Goal: Task Accomplishment & Management: Use online tool/utility

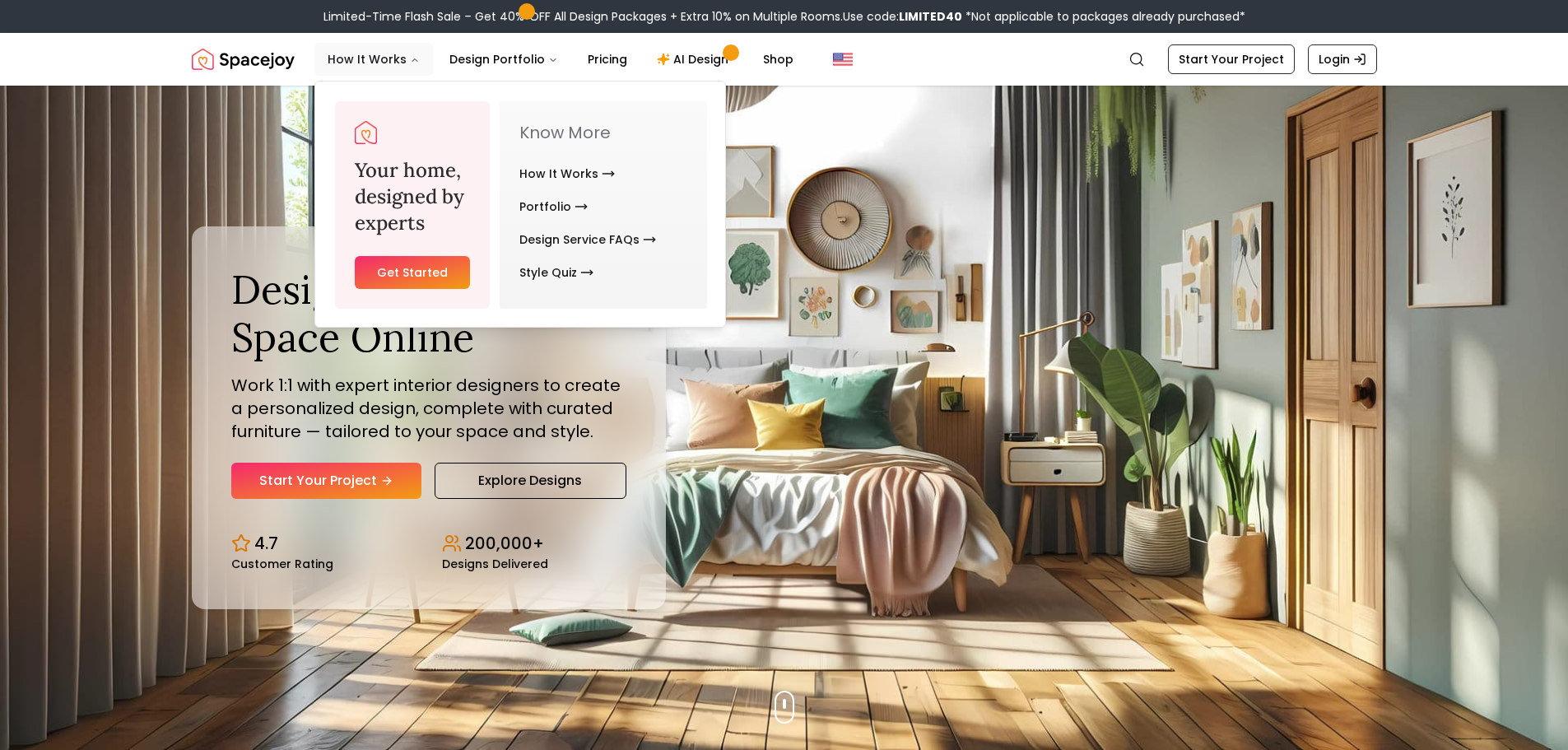
click at [405, 51] on button "How It Works" at bounding box center [373, 59] width 119 height 33
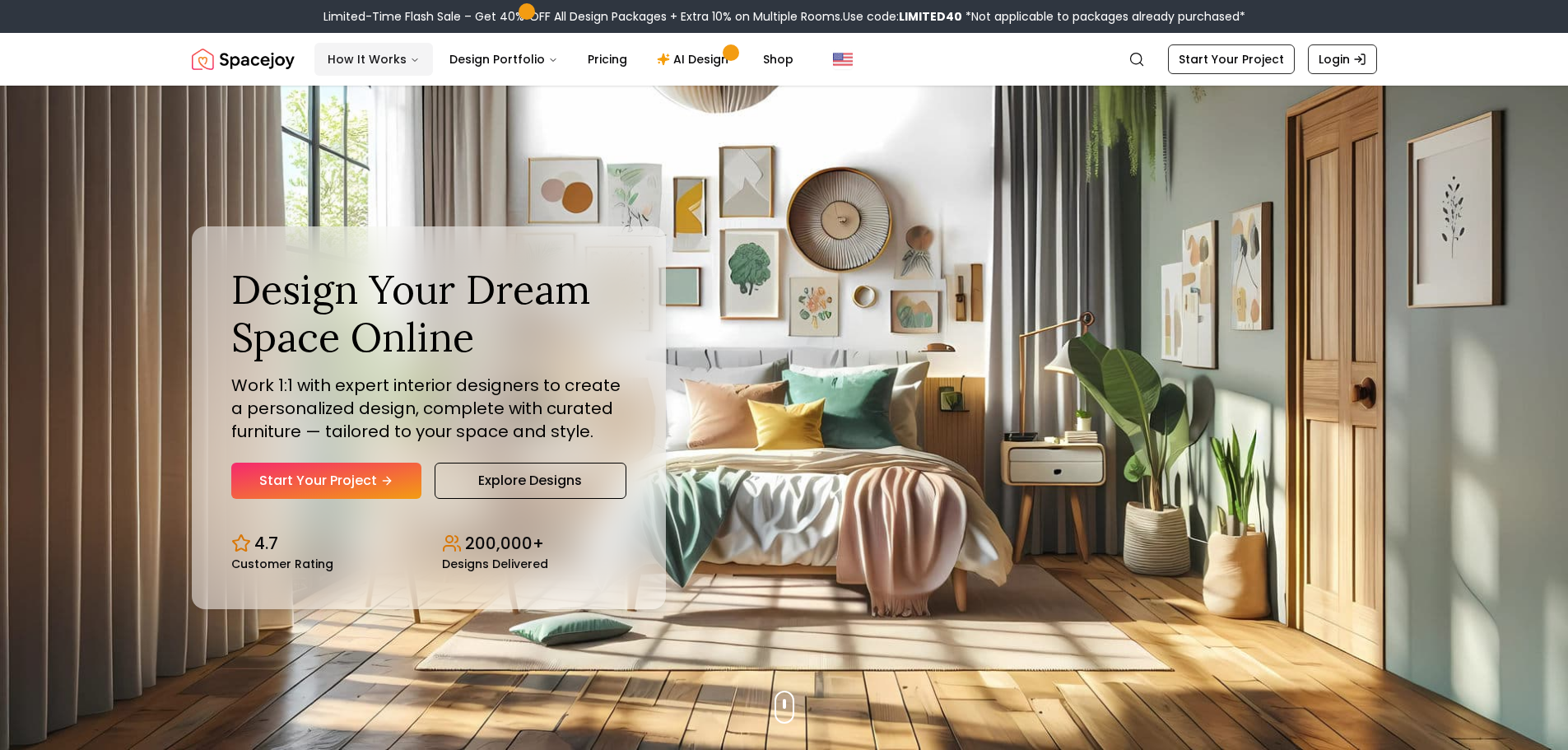
click at [405, 51] on button "How It Works" at bounding box center [373, 59] width 119 height 33
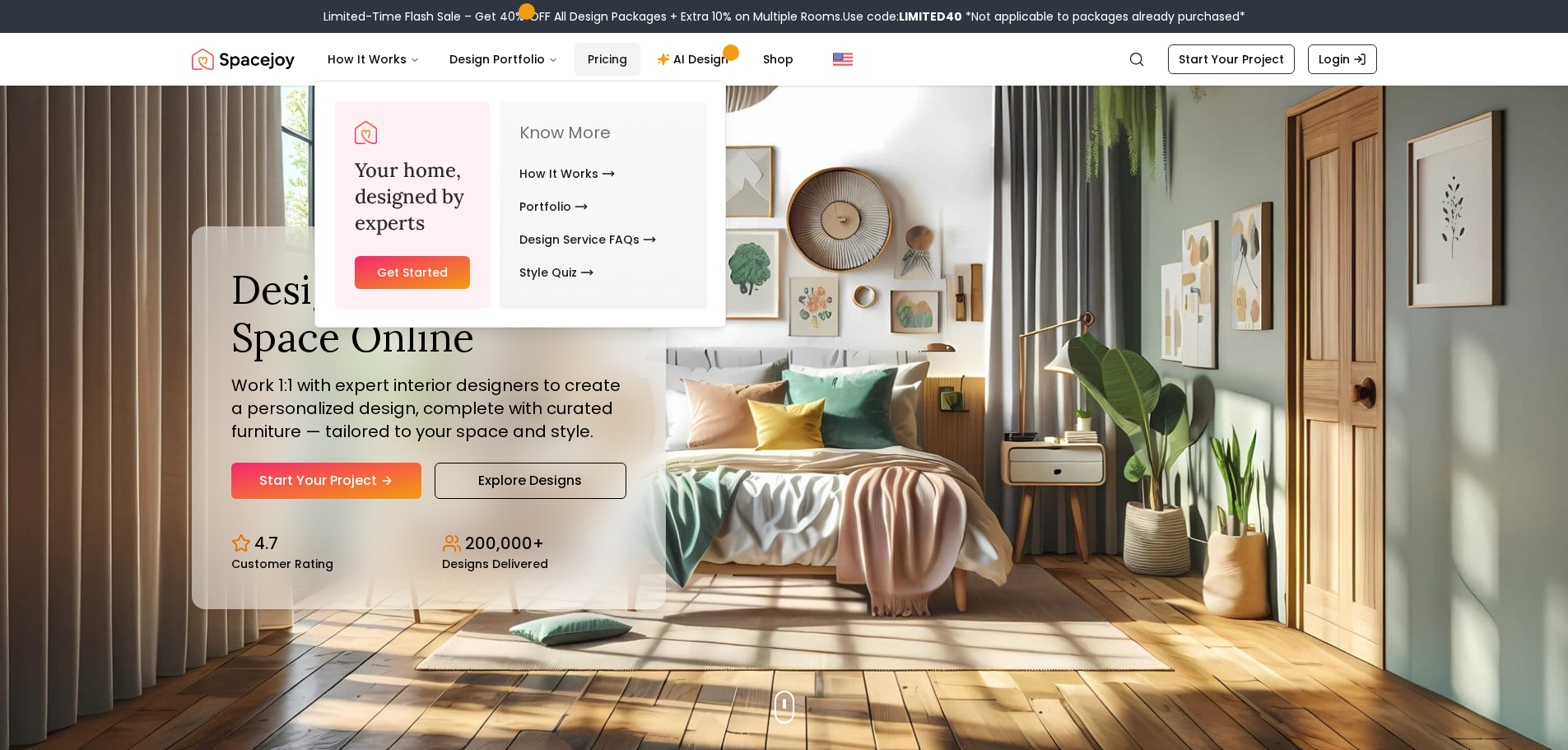
click at [608, 67] on link "Pricing" at bounding box center [608, 59] width 66 height 33
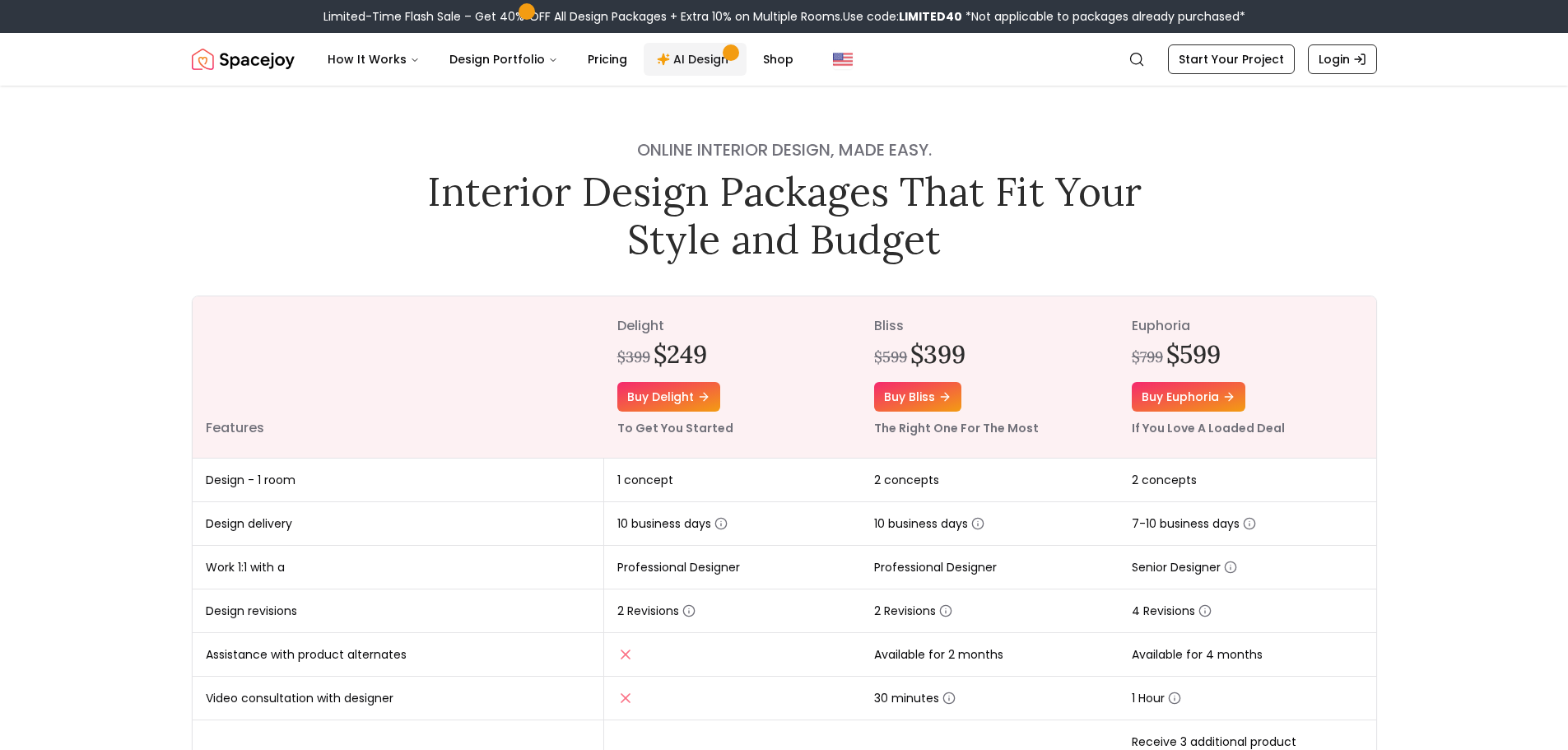
click at [702, 62] on link "AI Design" at bounding box center [694, 59] width 103 height 33
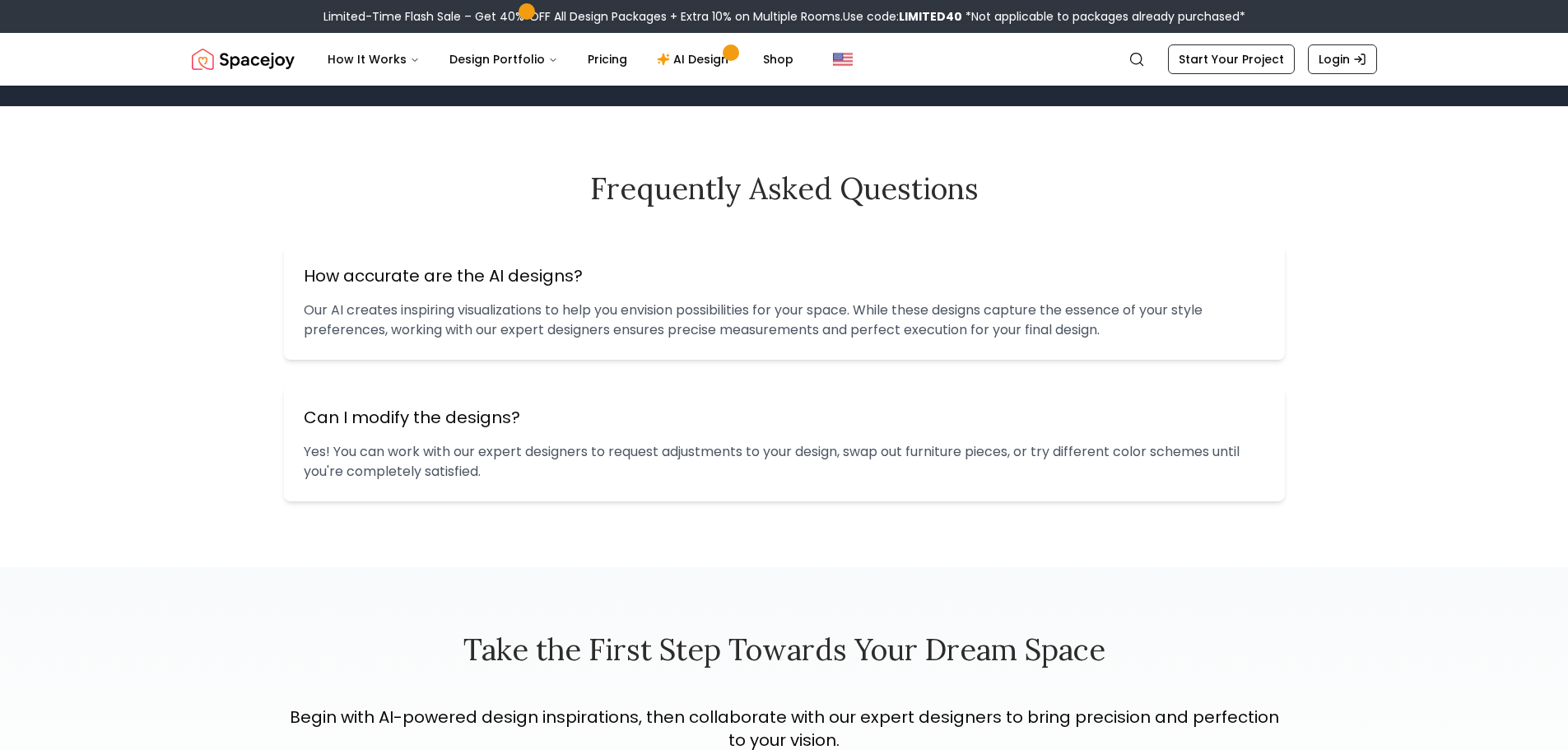
scroll to position [1564, 0]
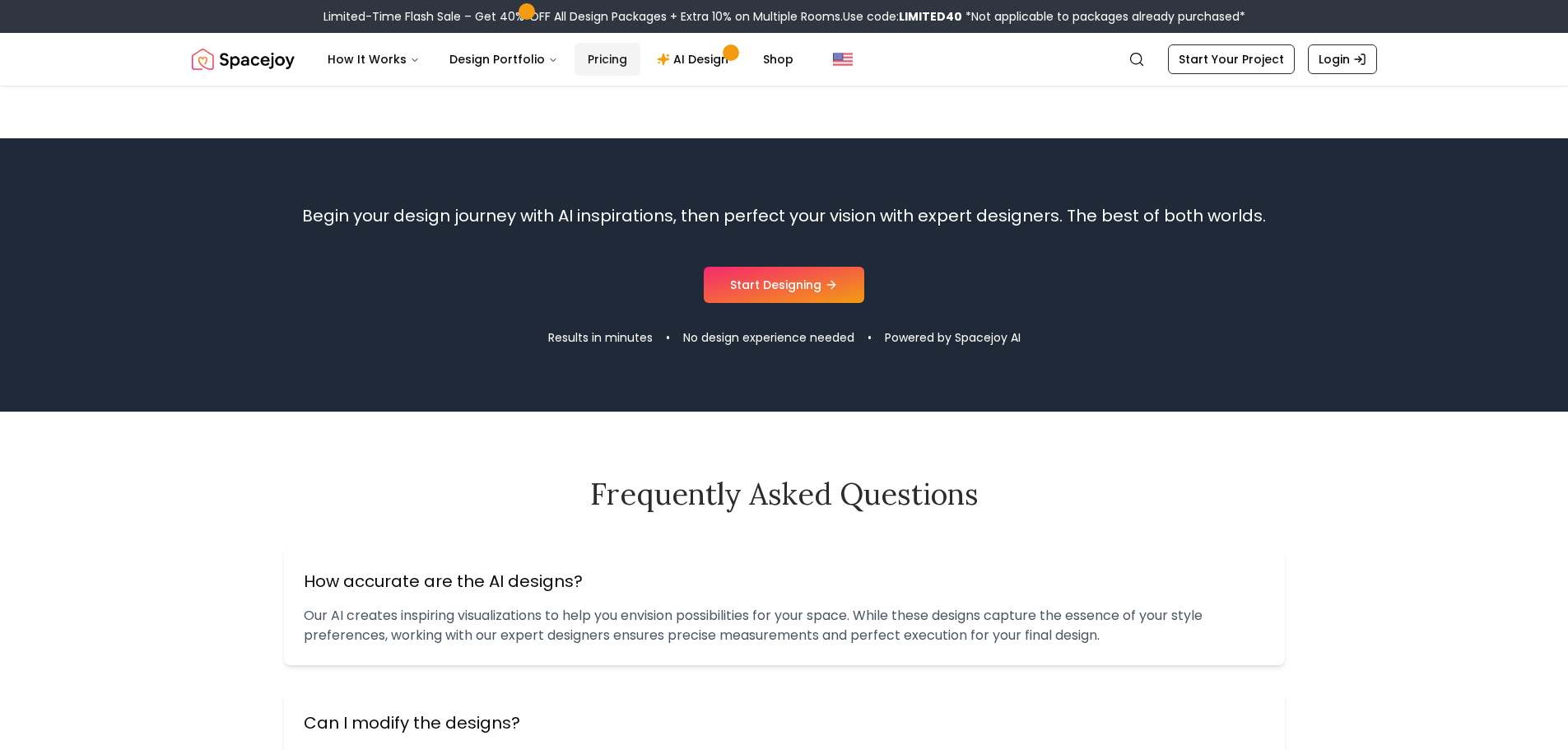
click at [594, 53] on link "Pricing" at bounding box center [608, 59] width 66 height 33
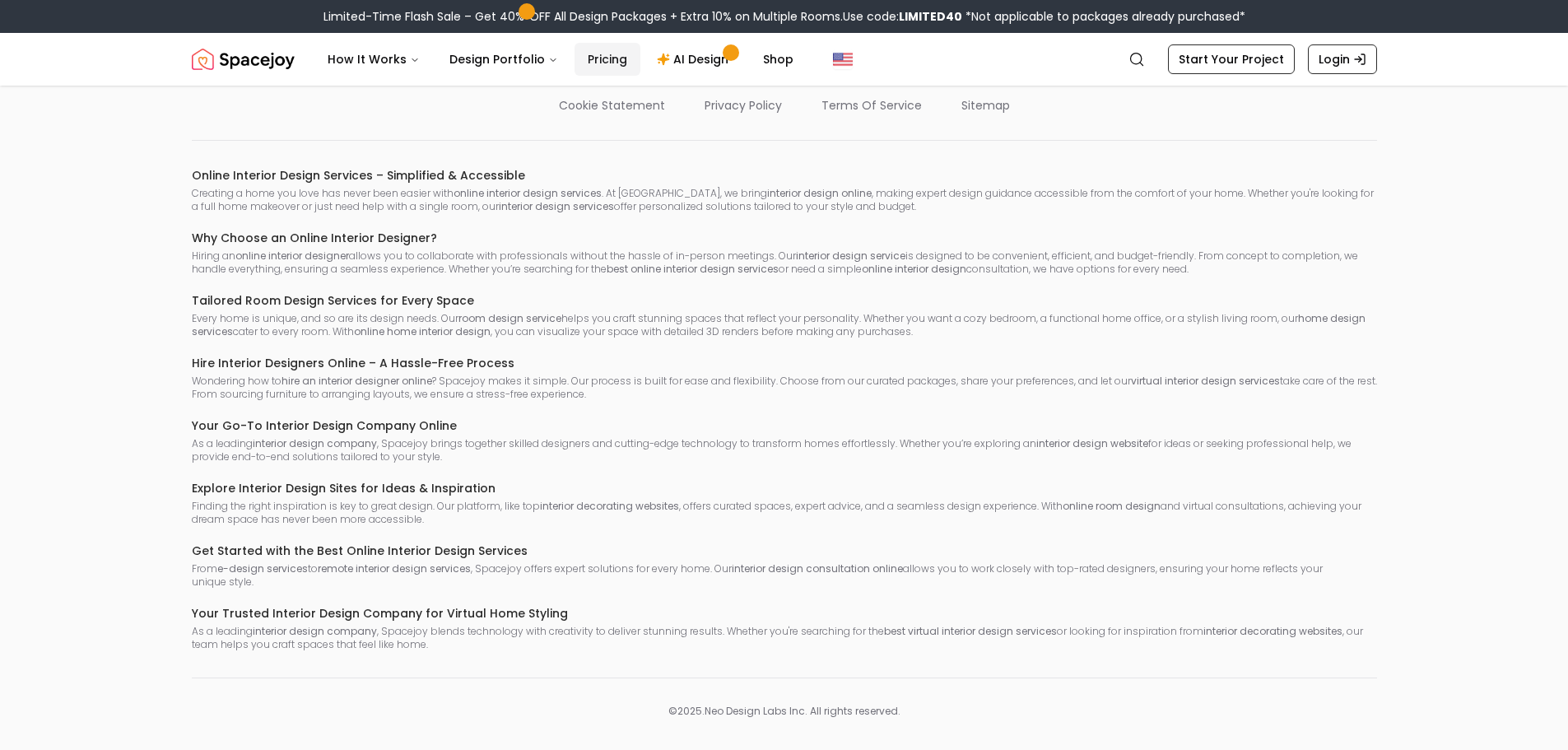
scroll to position [2558, 0]
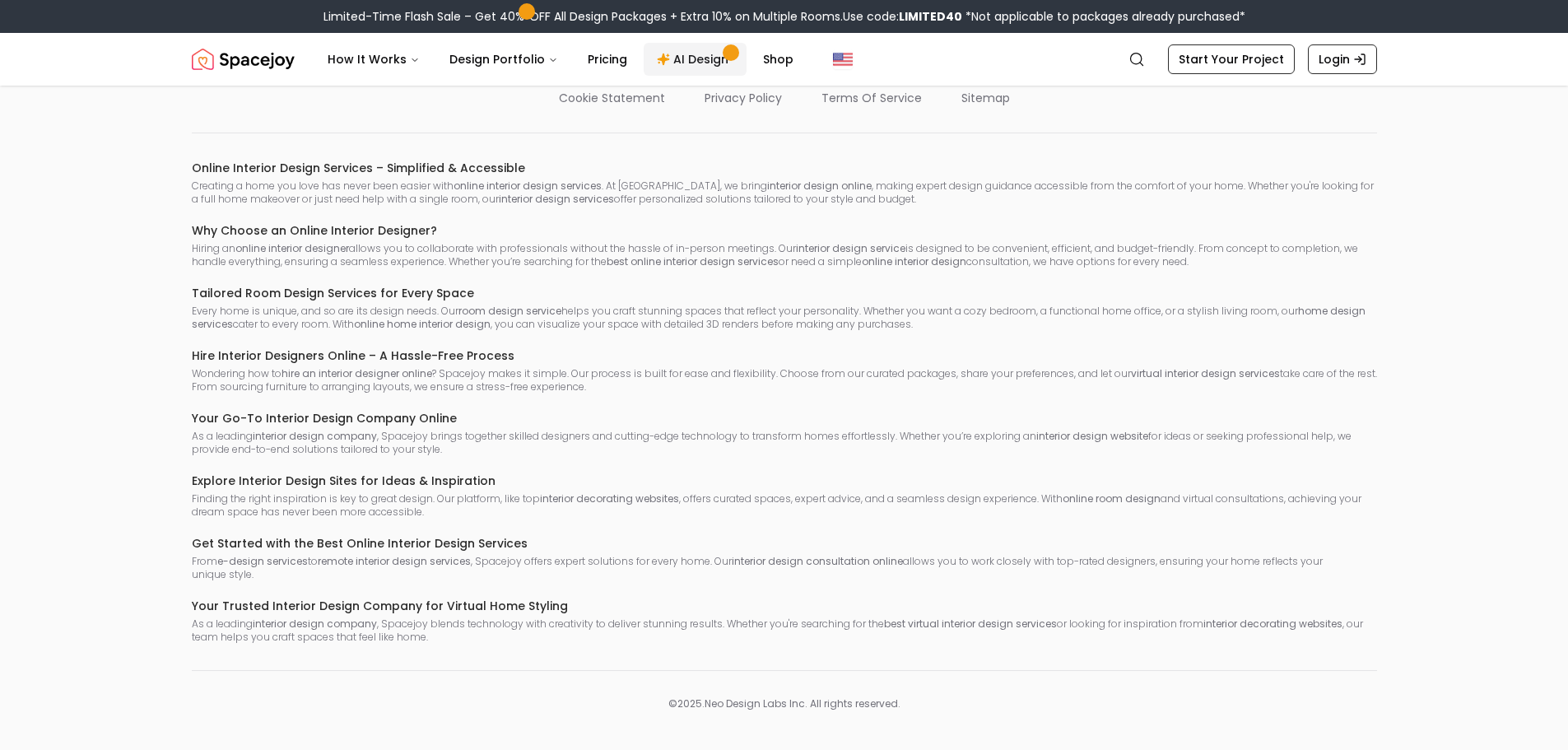
click at [705, 58] on link "AI Design" at bounding box center [694, 59] width 103 height 33
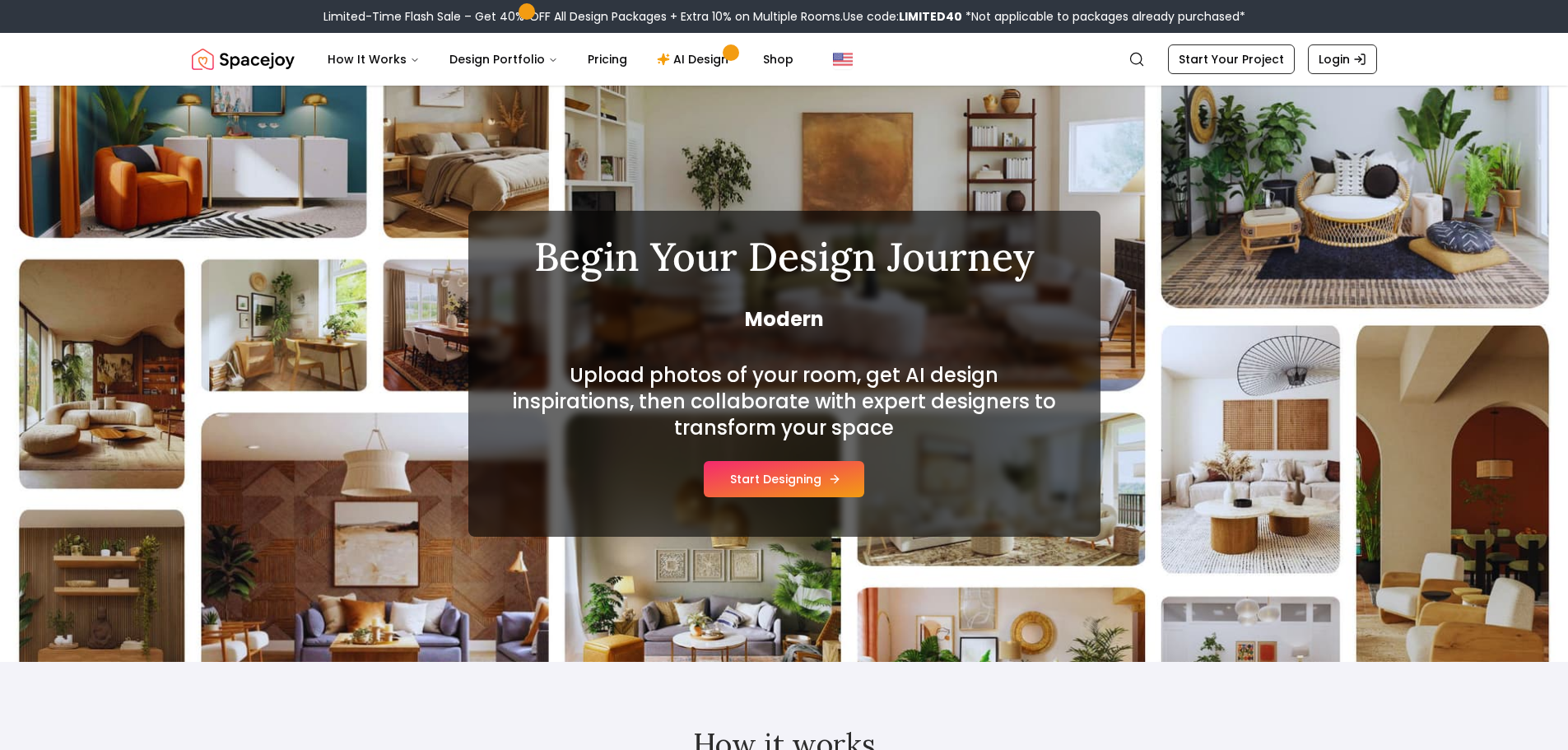
click at [790, 478] on button "Start Designing" at bounding box center [784, 479] width 160 height 37
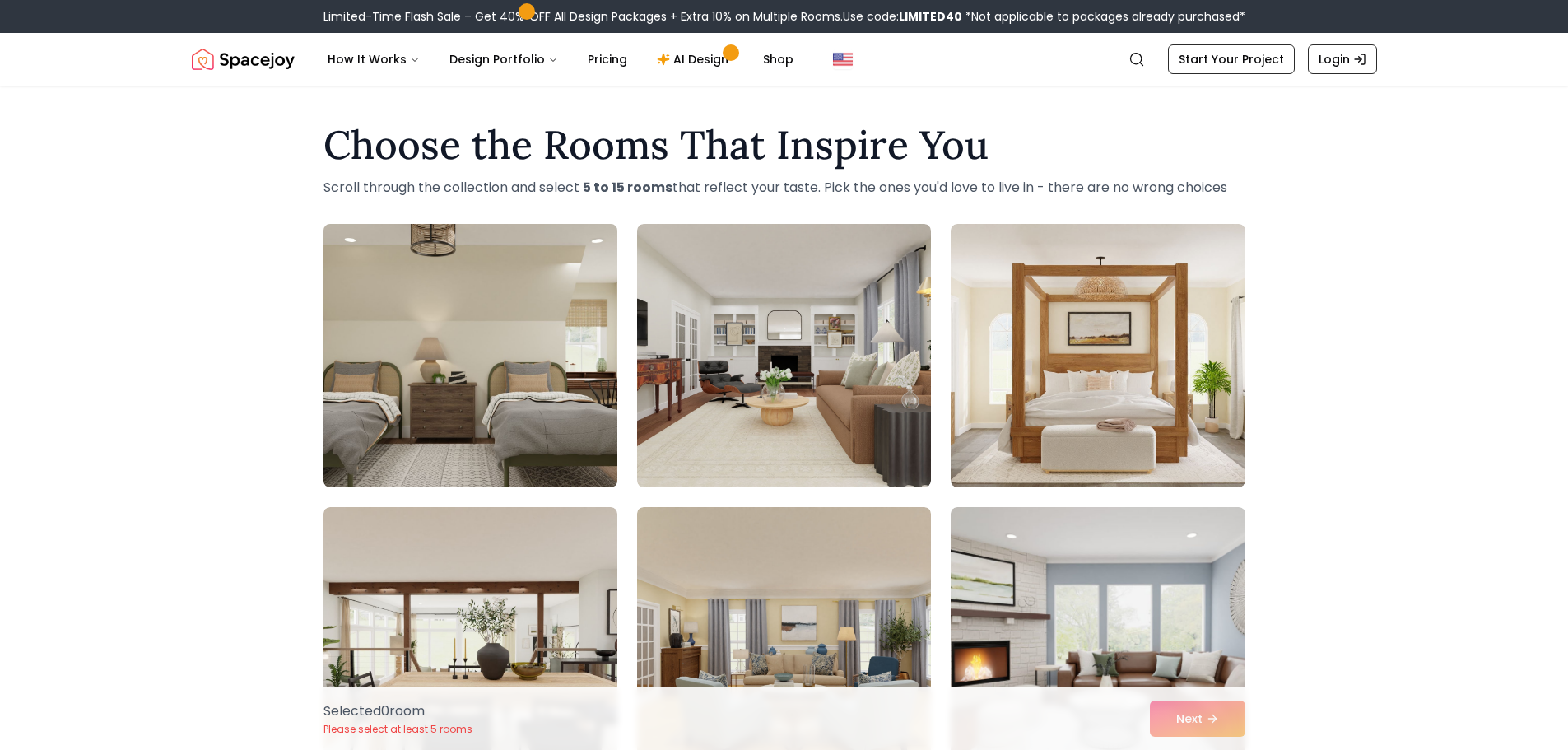
click at [542, 362] on img at bounding box center [471, 355] width 309 height 277
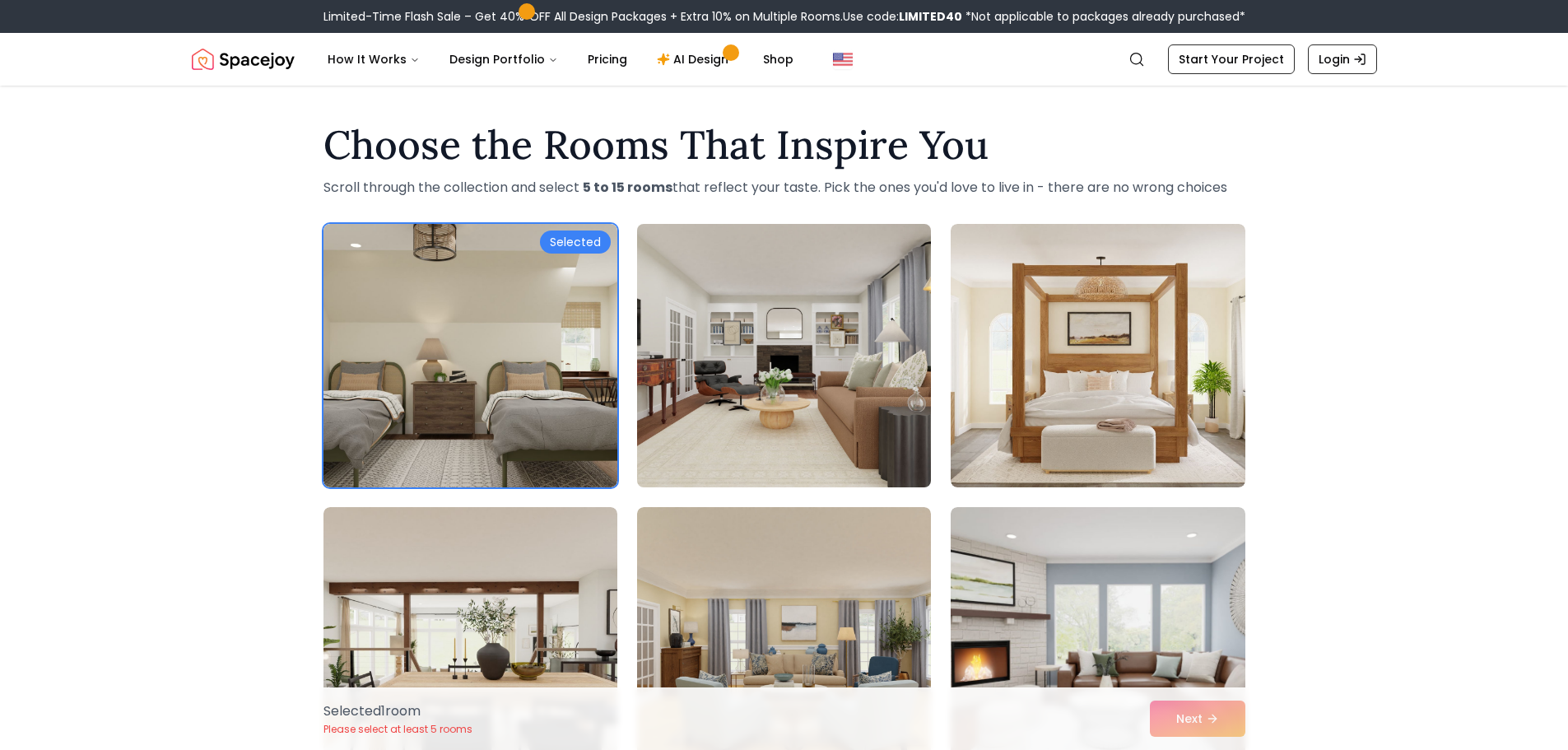
click at [740, 360] on img at bounding box center [784, 355] width 309 height 277
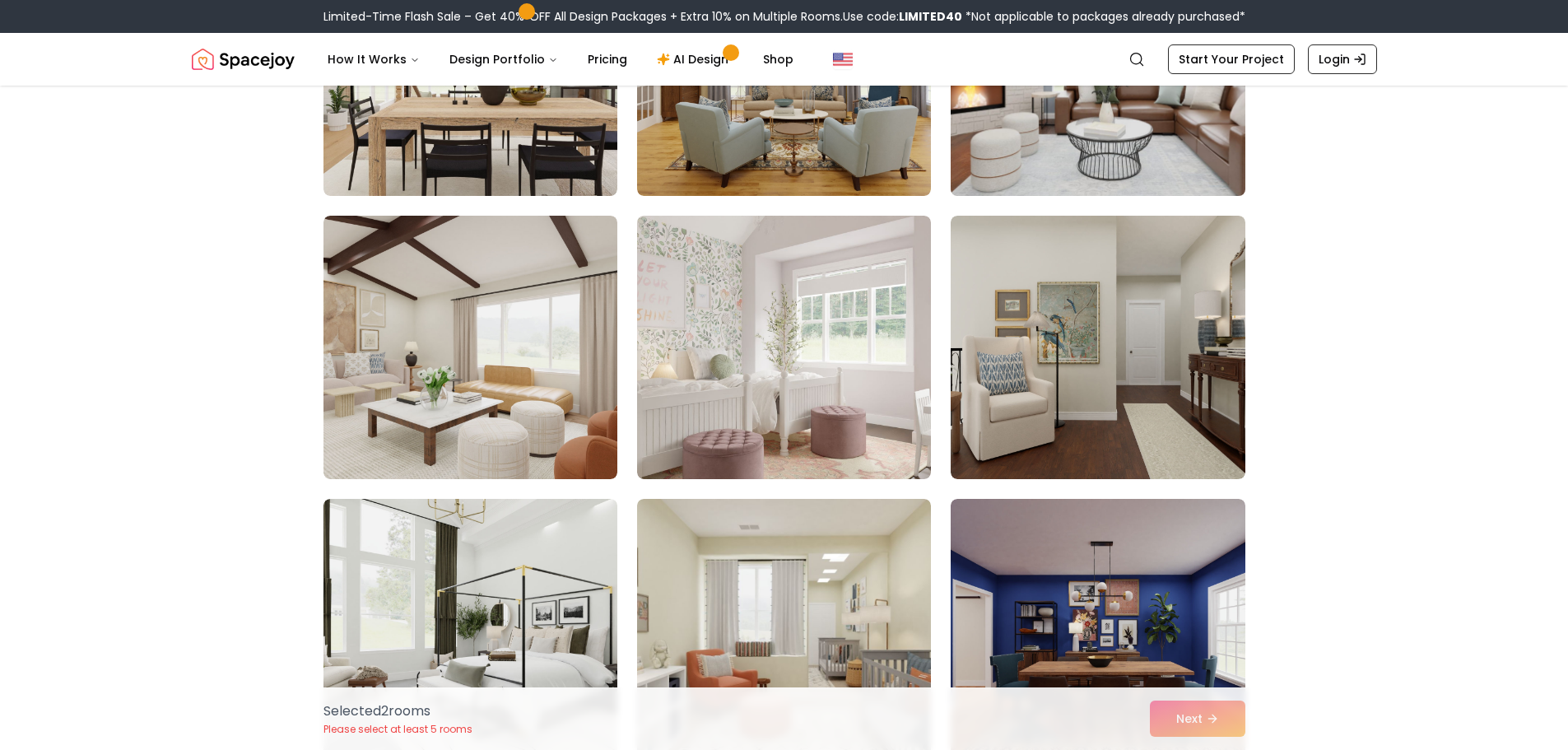
scroll to position [576, 0]
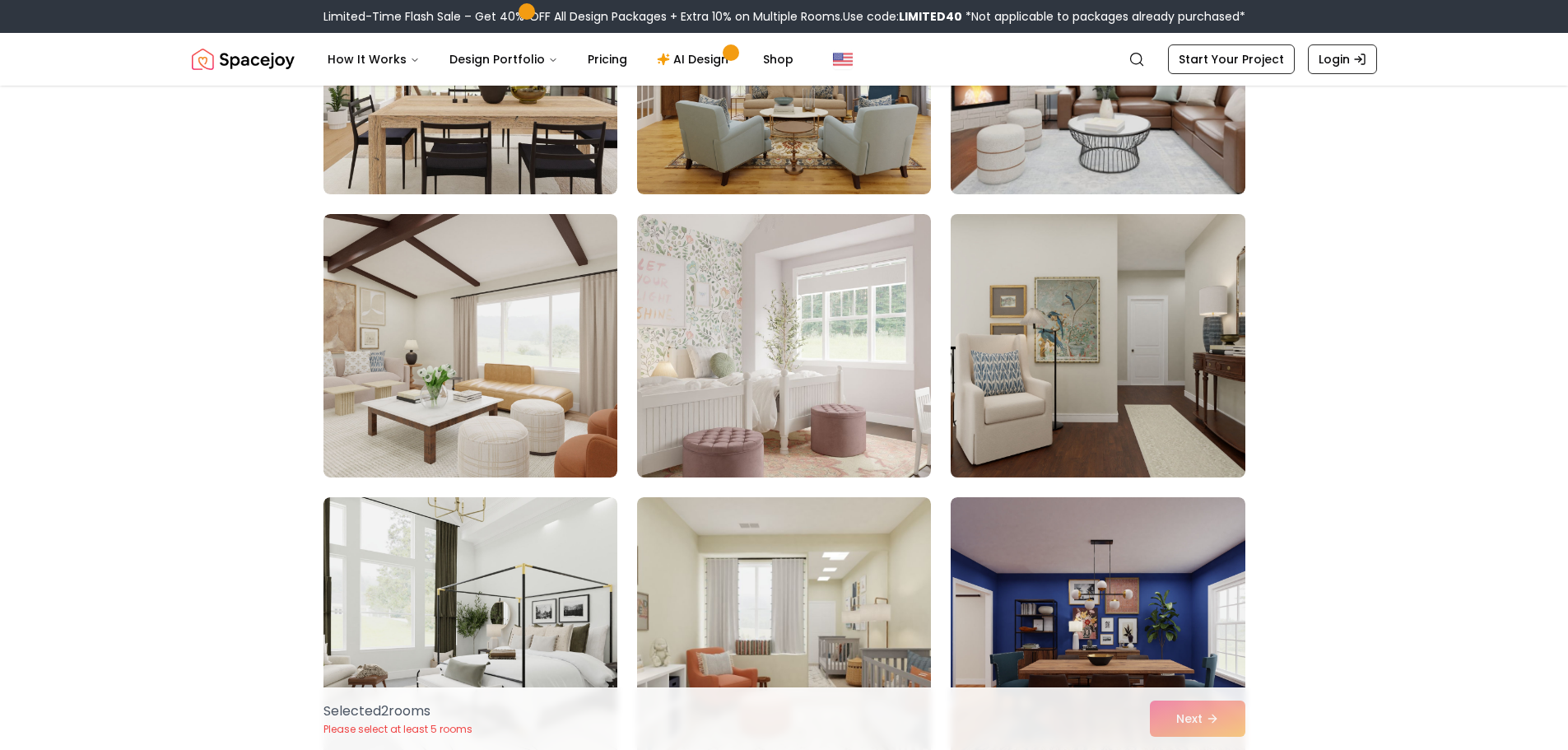
click at [1175, 334] on img at bounding box center [1097, 345] width 309 height 277
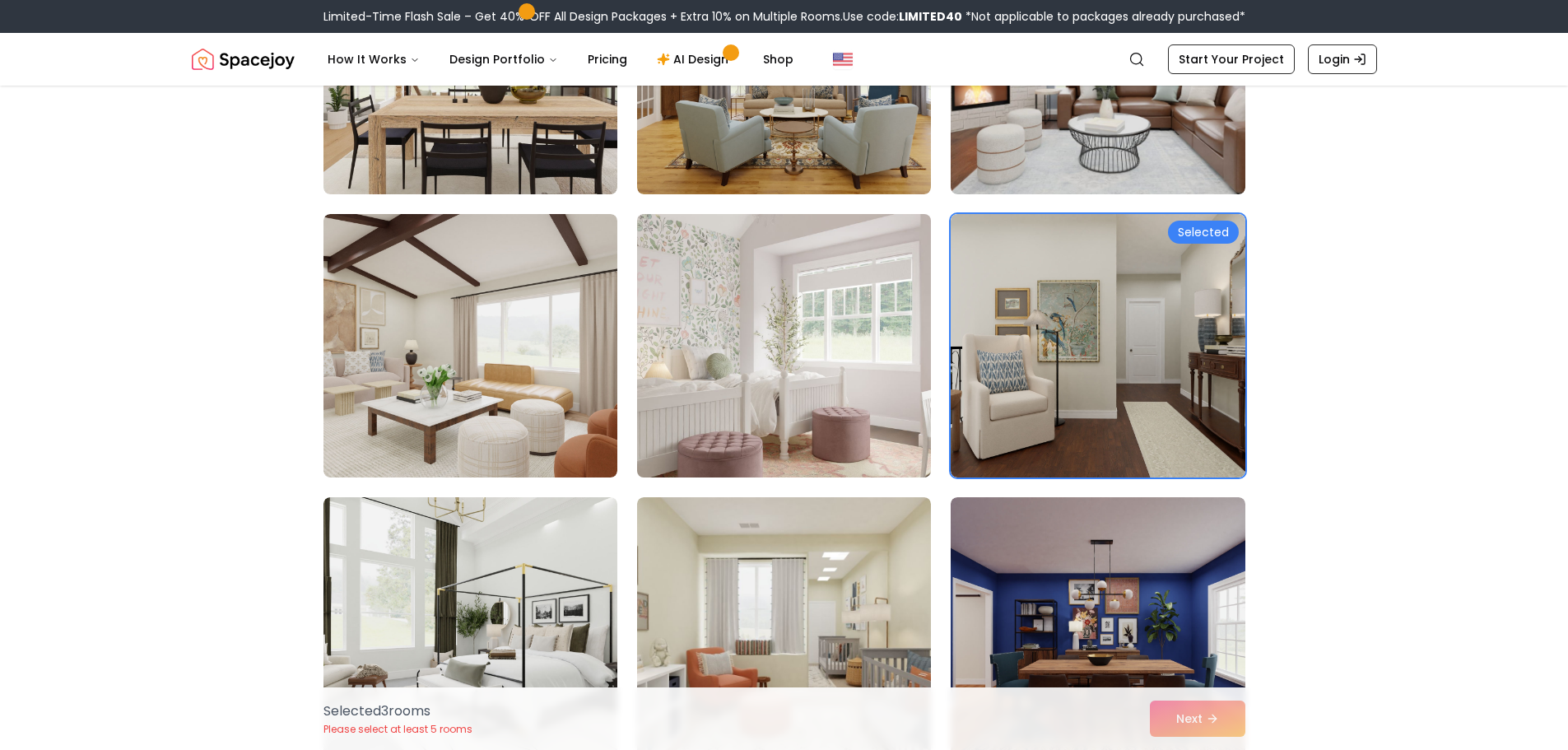
click at [800, 325] on img at bounding box center [784, 345] width 309 height 277
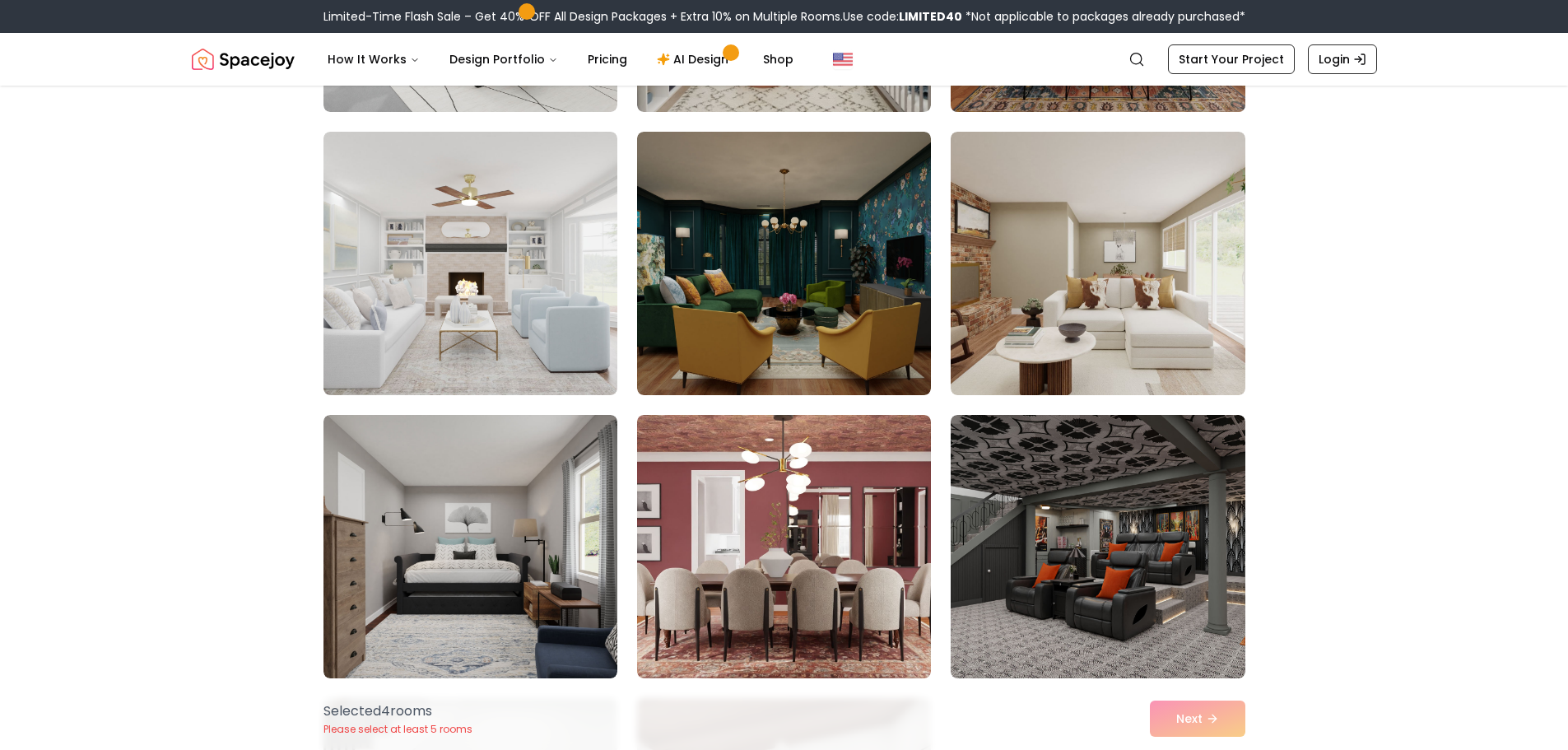
scroll to position [1234, 0]
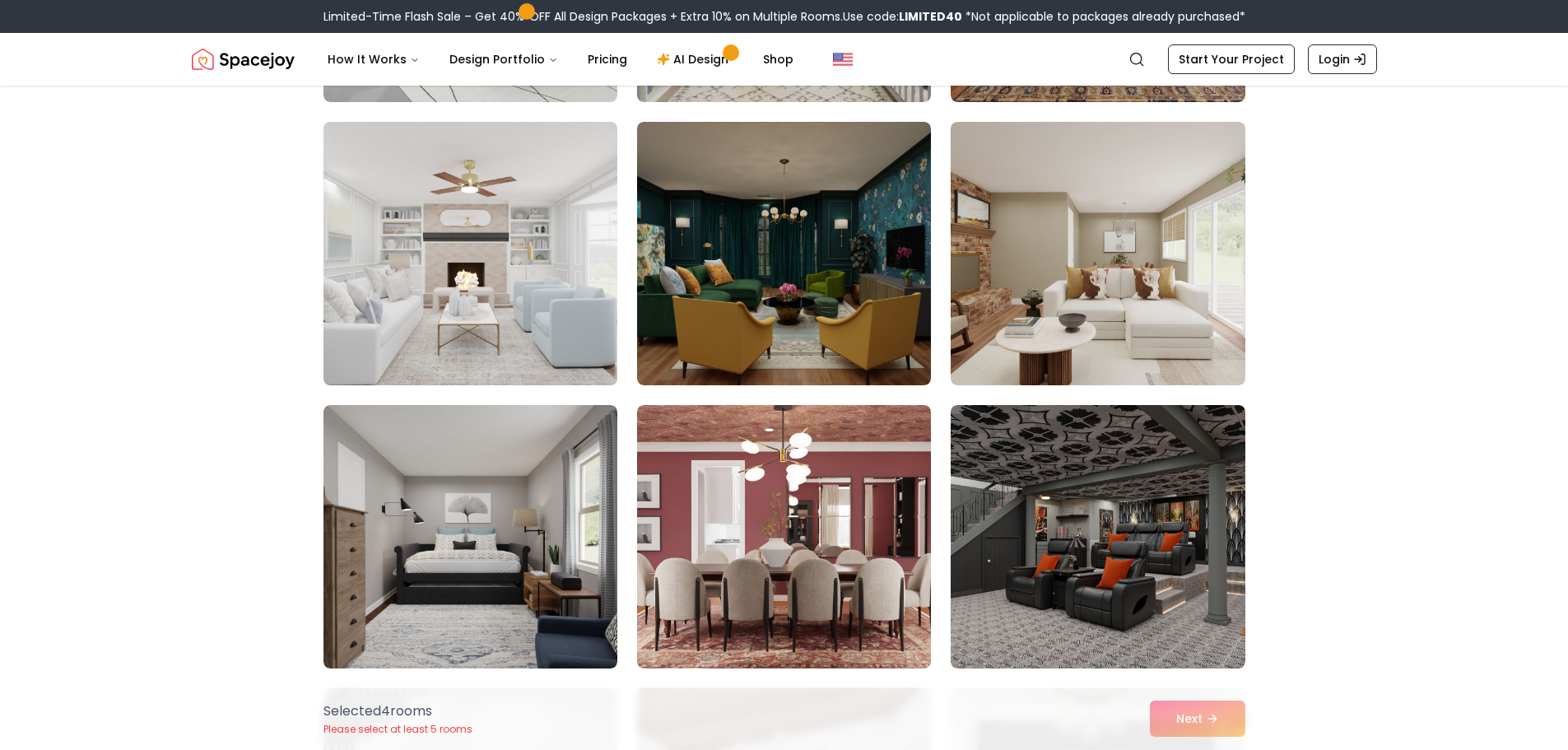
click at [550, 277] on img at bounding box center [471, 253] width 309 height 277
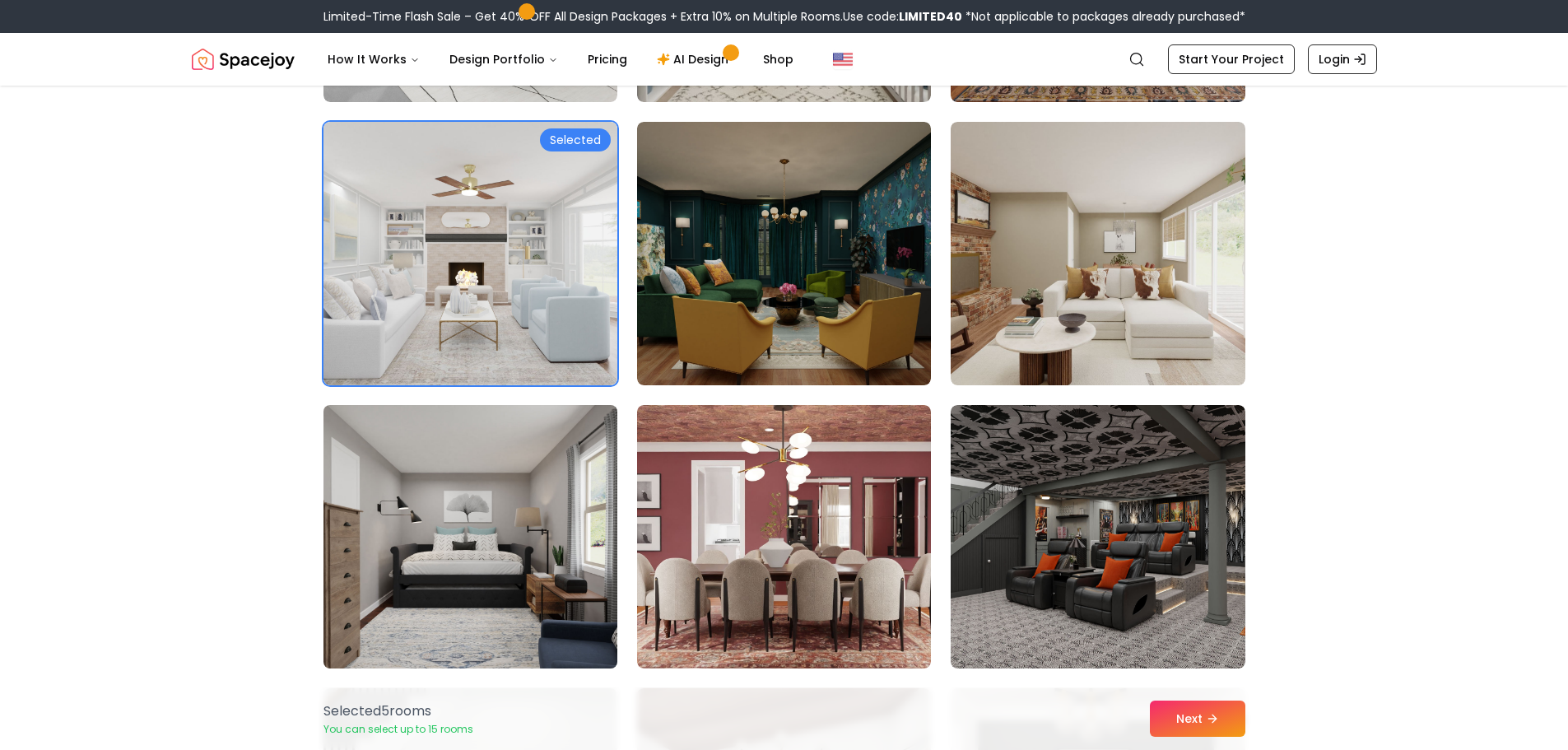
click at [551, 447] on img at bounding box center [471, 536] width 309 height 277
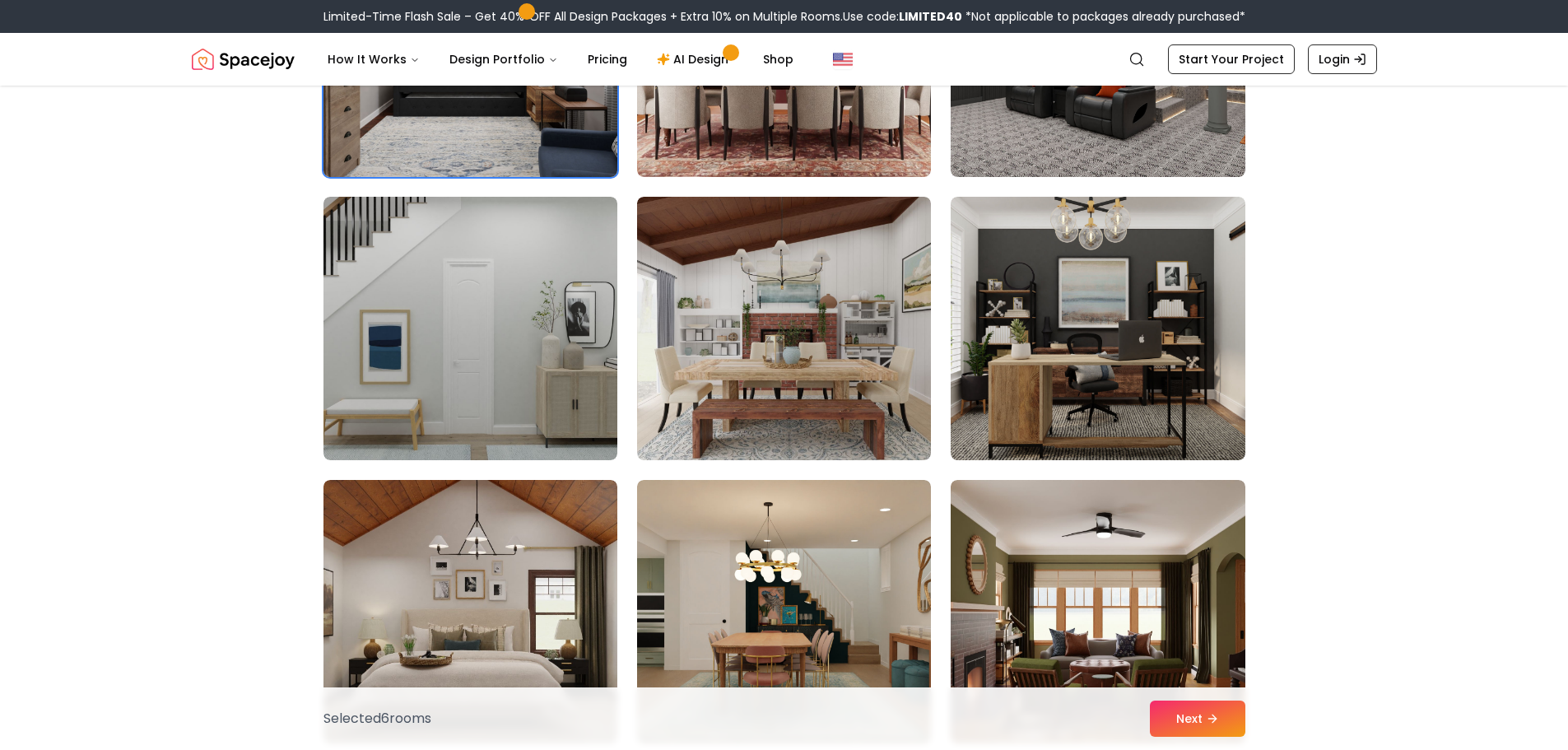
scroll to position [1728, 0]
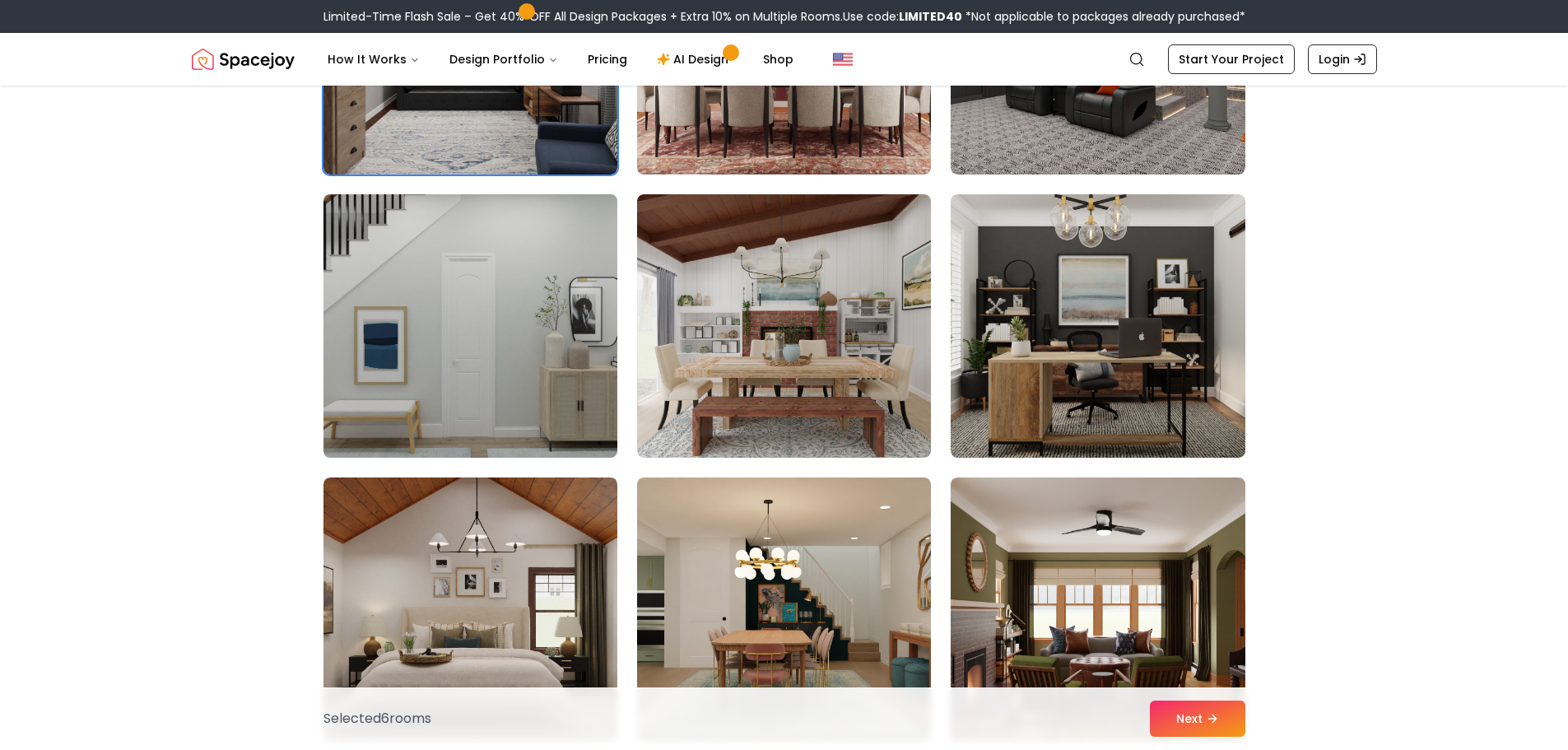
click at [531, 362] on img at bounding box center [471, 326] width 309 height 277
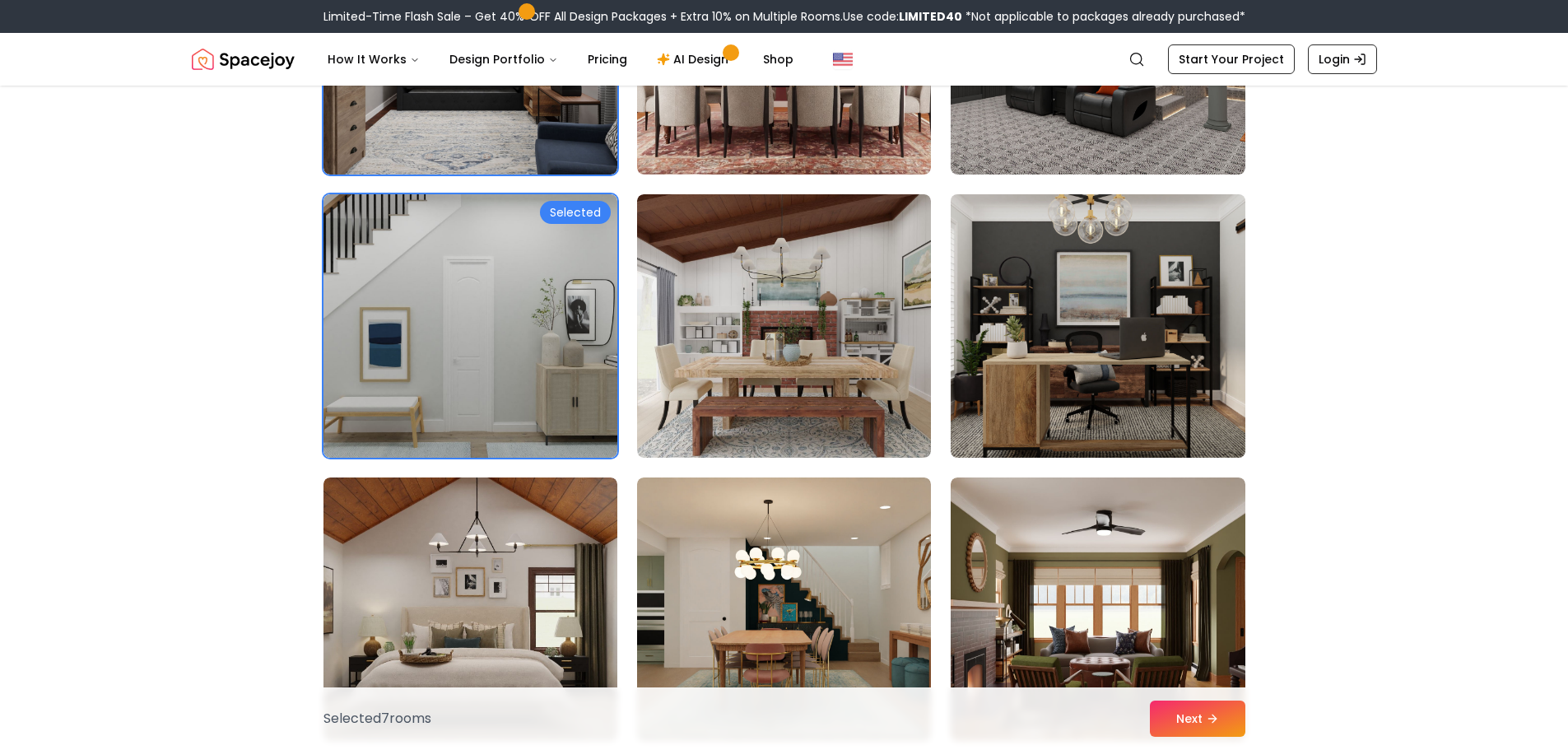
click at [1199, 317] on img at bounding box center [1097, 326] width 309 height 277
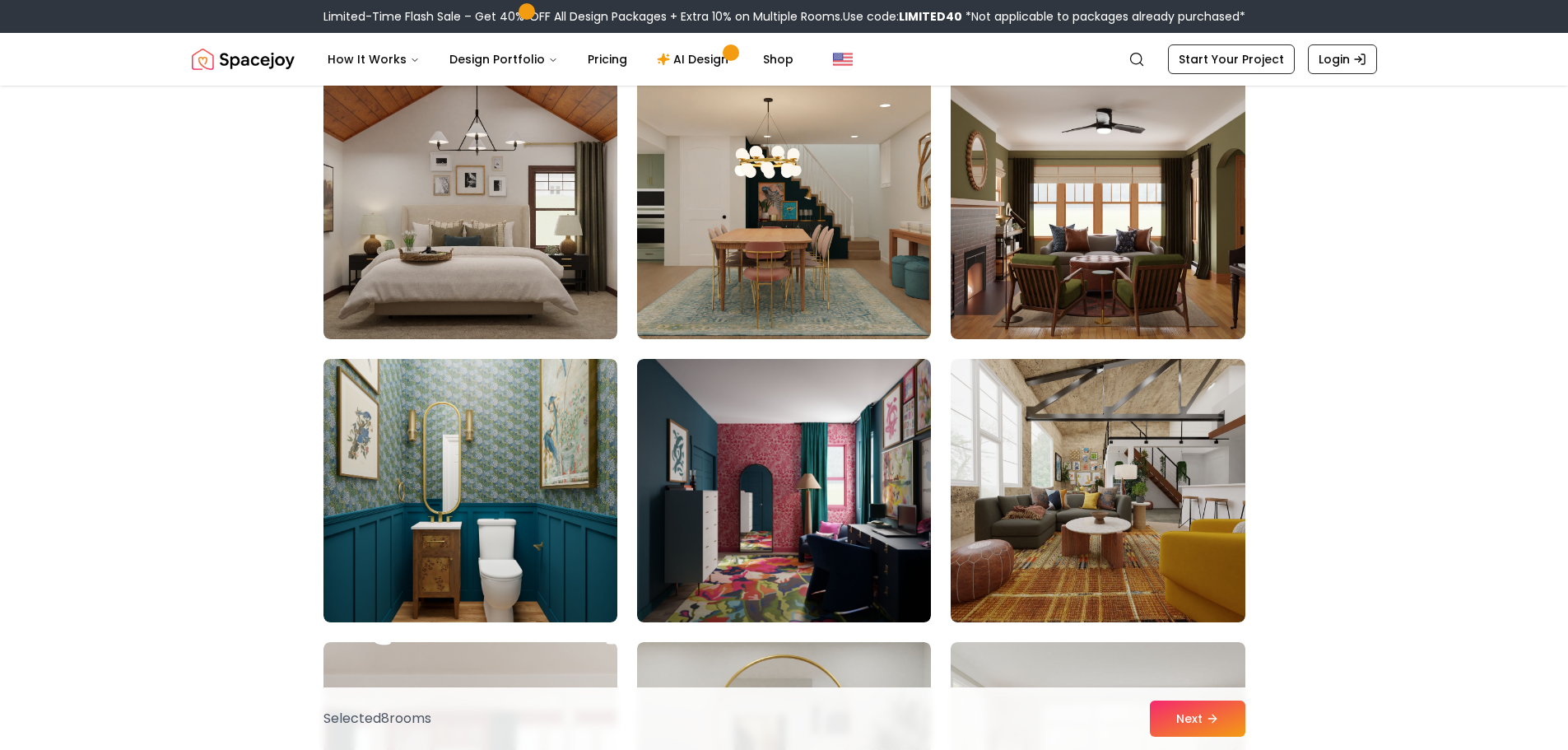
scroll to position [2139, 0]
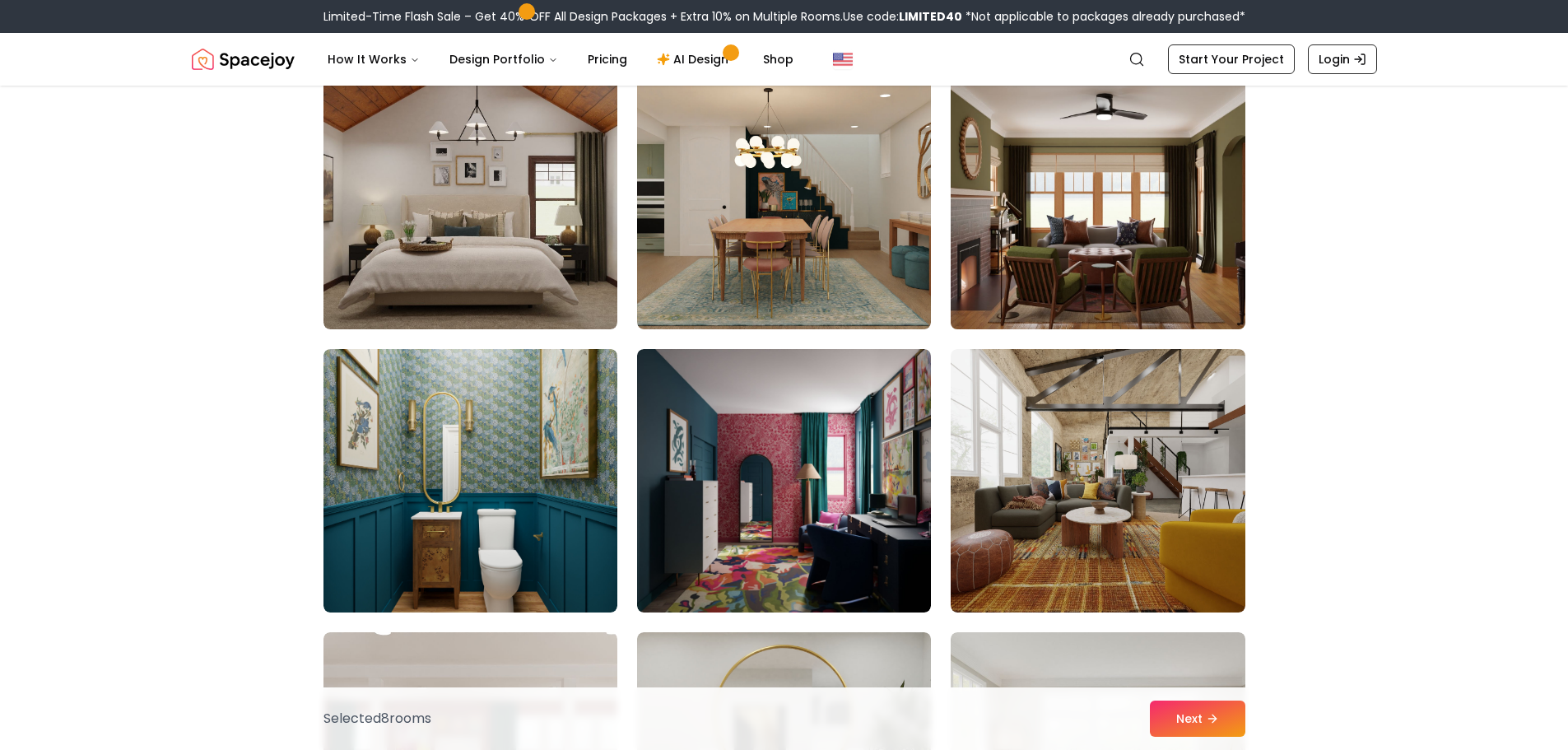
click at [1165, 251] on img at bounding box center [1097, 197] width 309 height 277
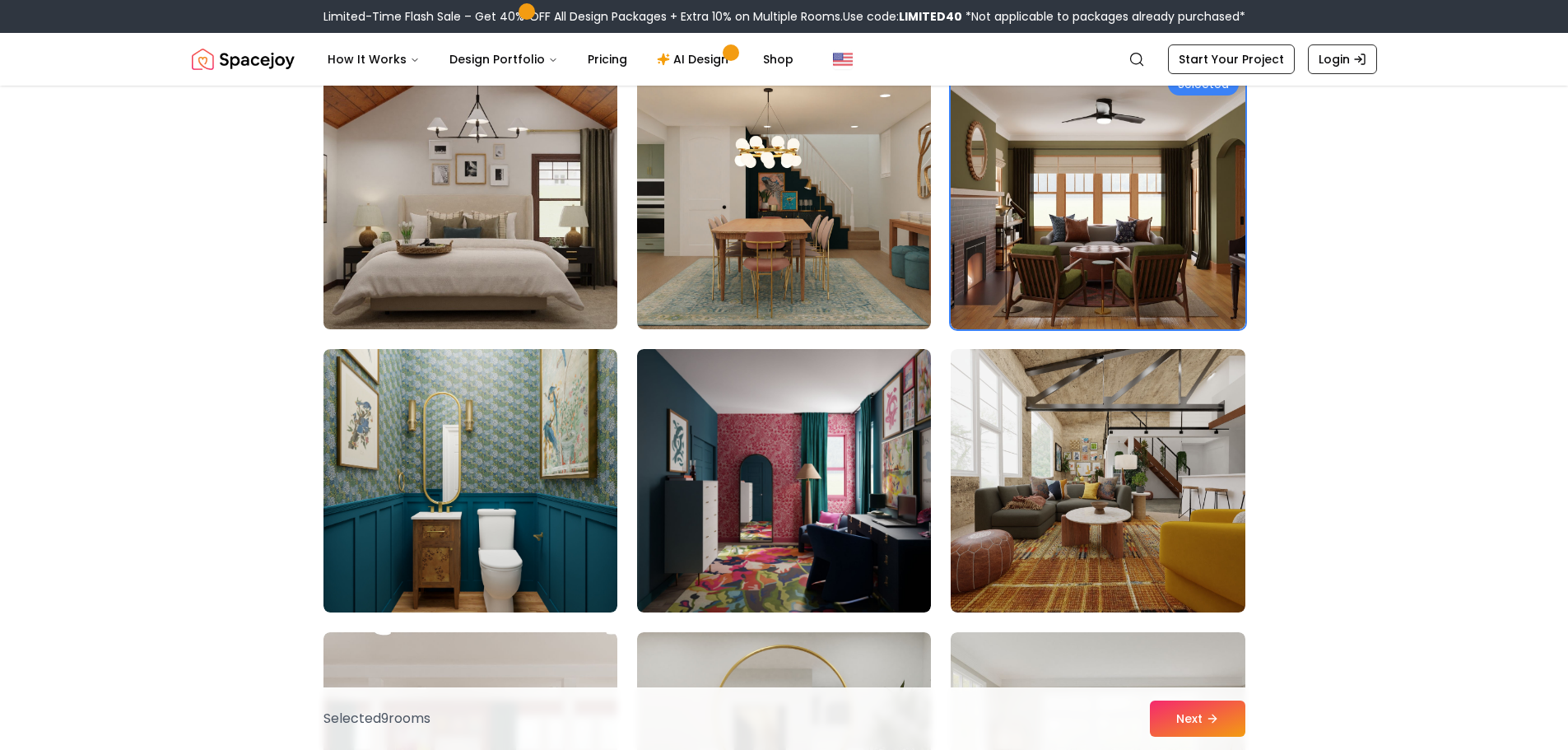
click at [480, 237] on img at bounding box center [471, 197] width 309 height 277
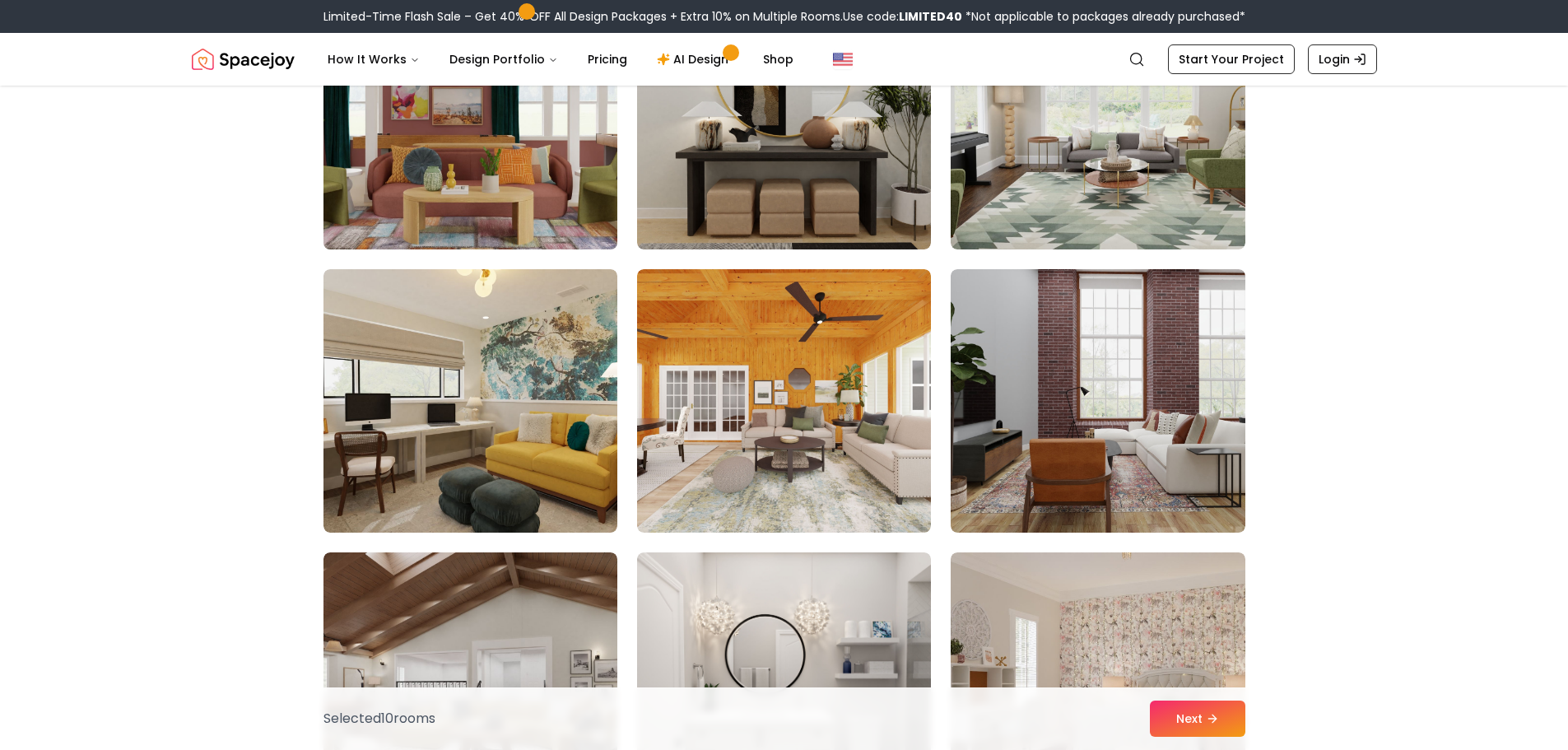
scroll to position [2879, 0]
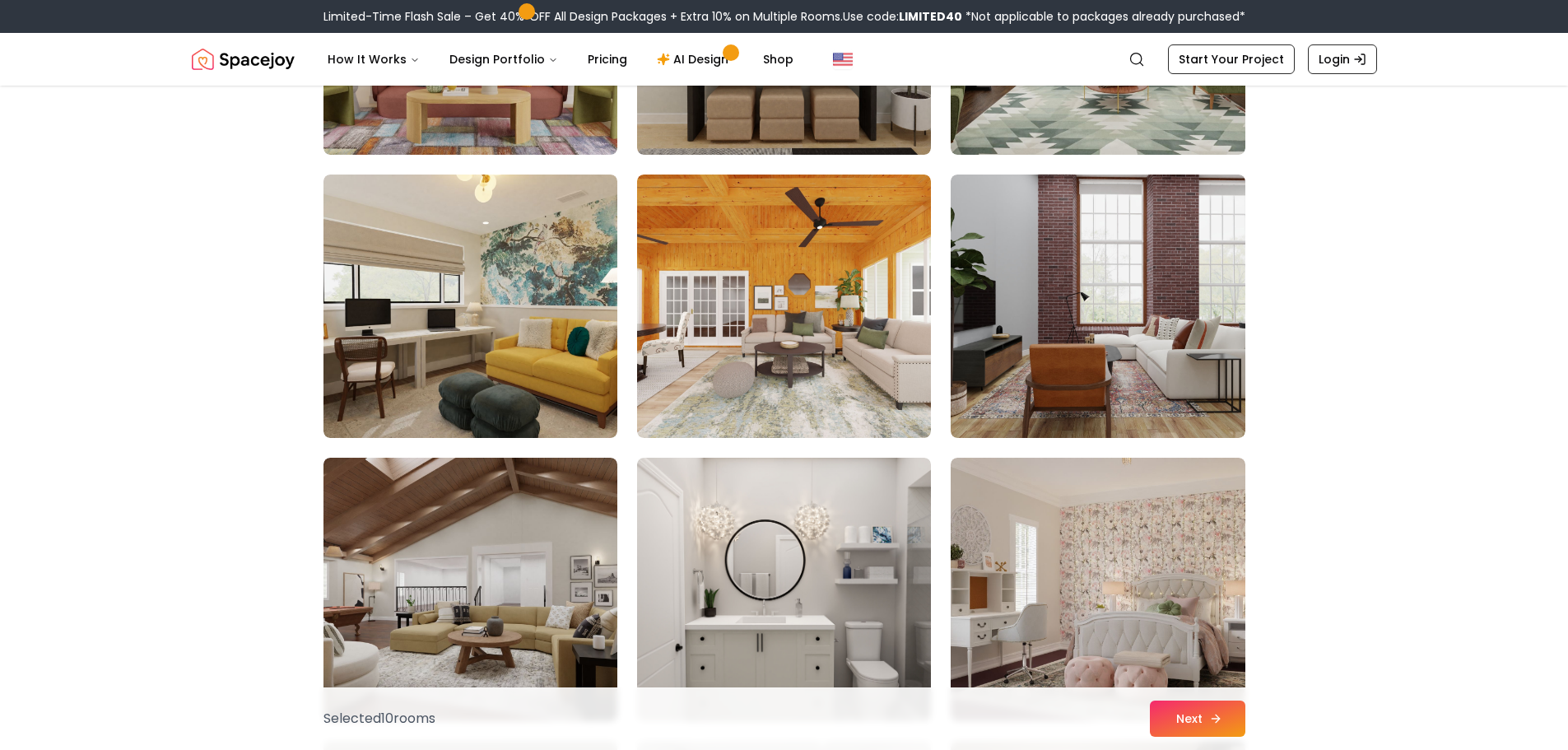
click at [1227, 724] on button "Next" at bounding box center [1197, 718] width 95 height 37
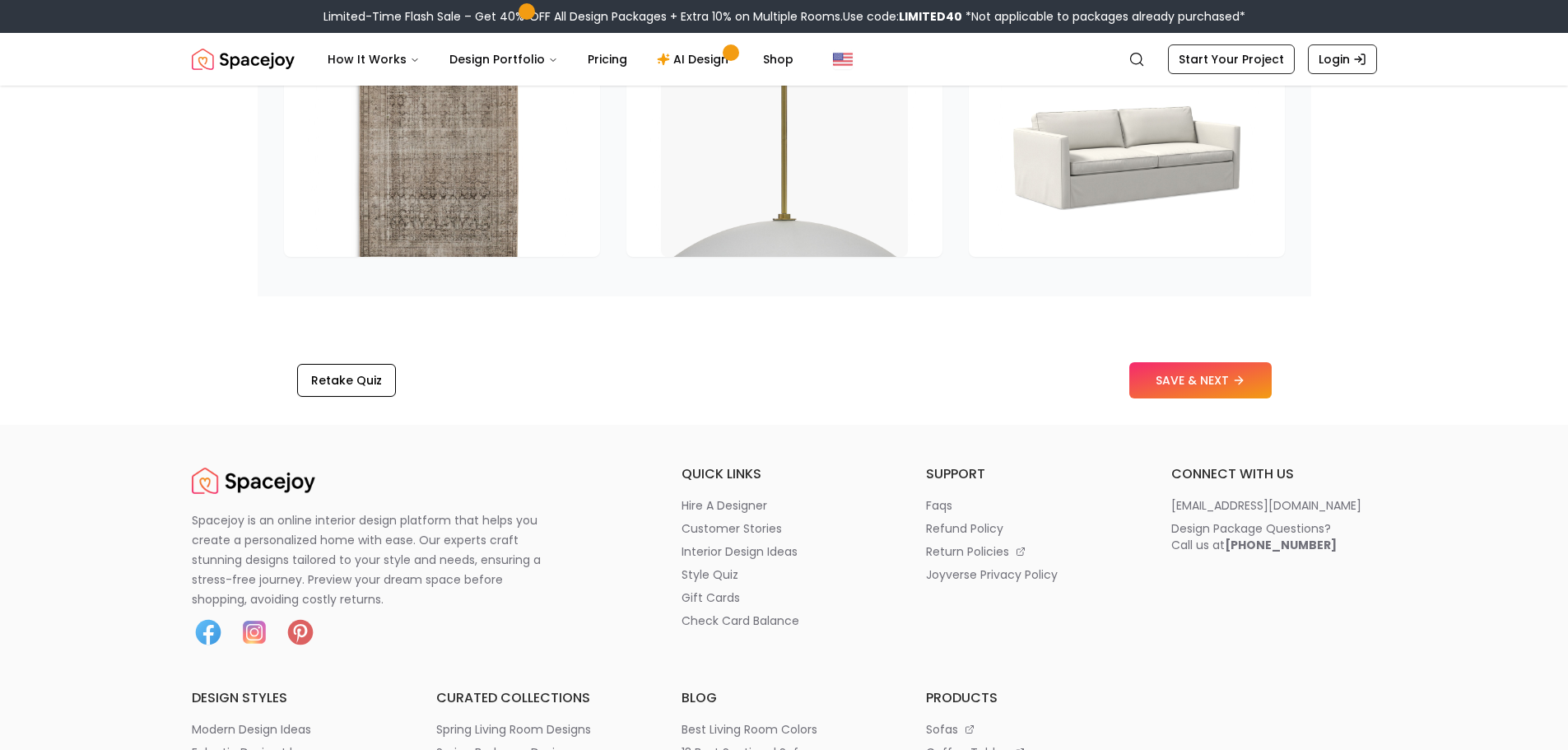
scroll to position [2633, 0]
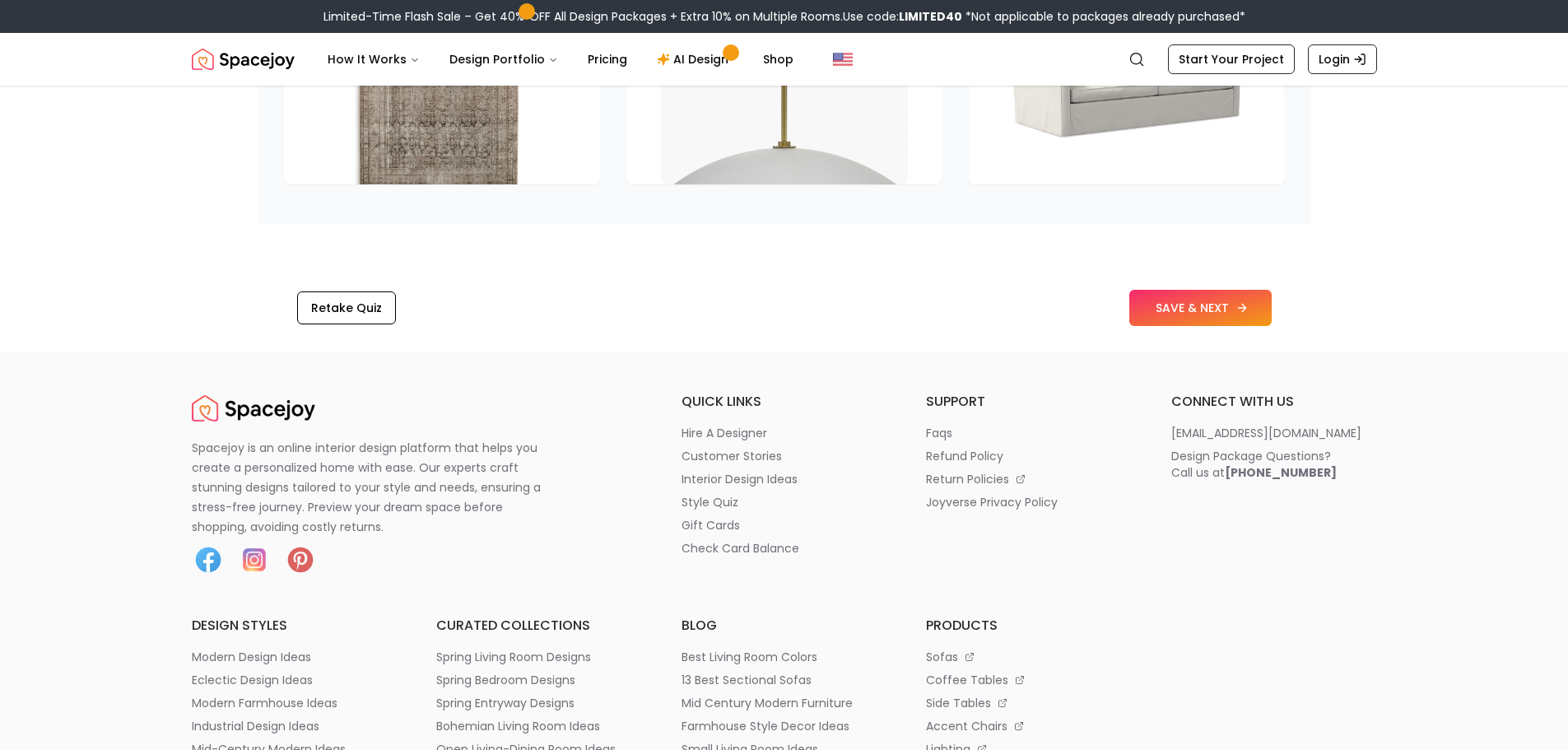
click at [1218, 307] on button "SAVE & NEXT" at bounding box center [1201, 308] width 143 height 37
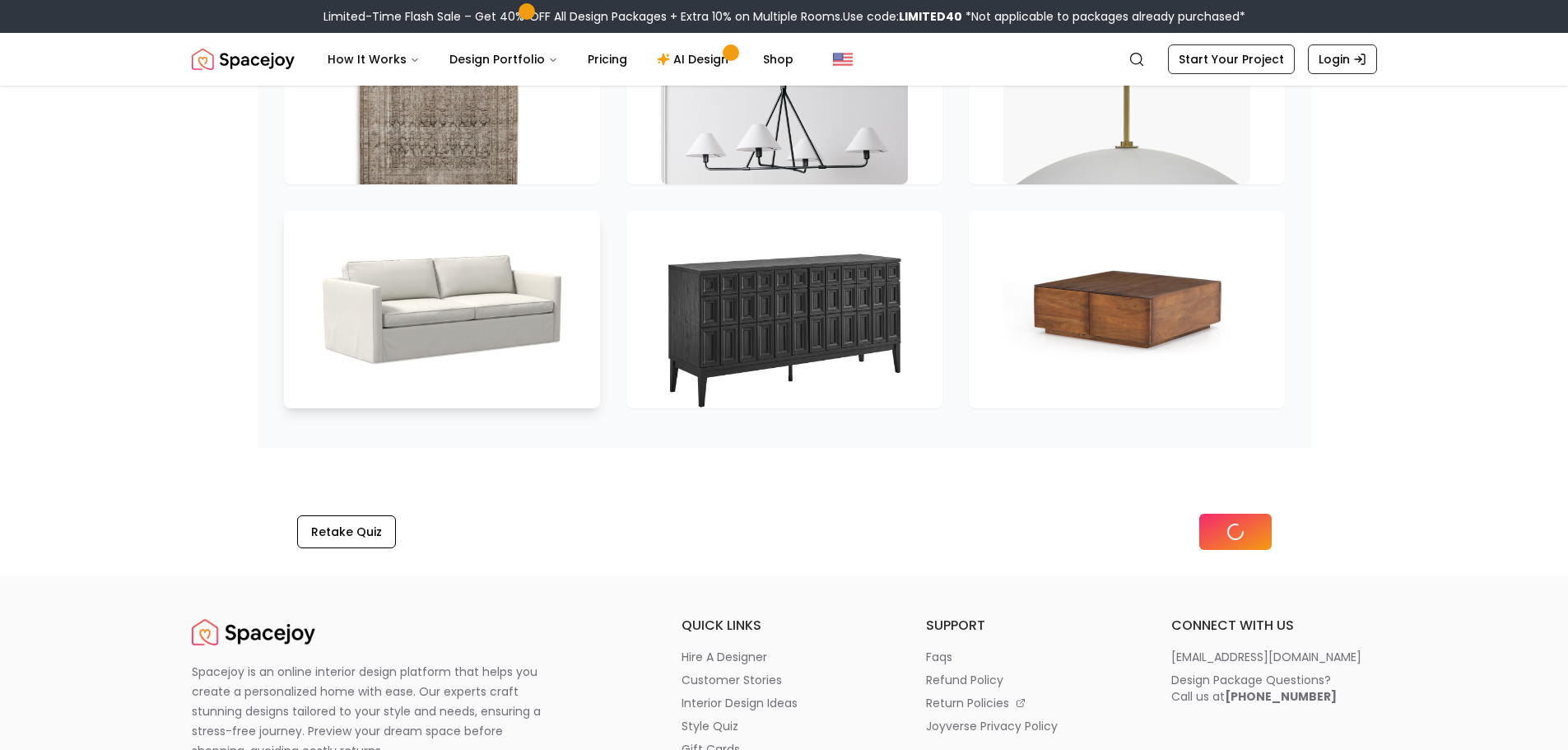
scroll to position [2185, 0]
